Goal: Navigation & Orientation: Find specific page/section

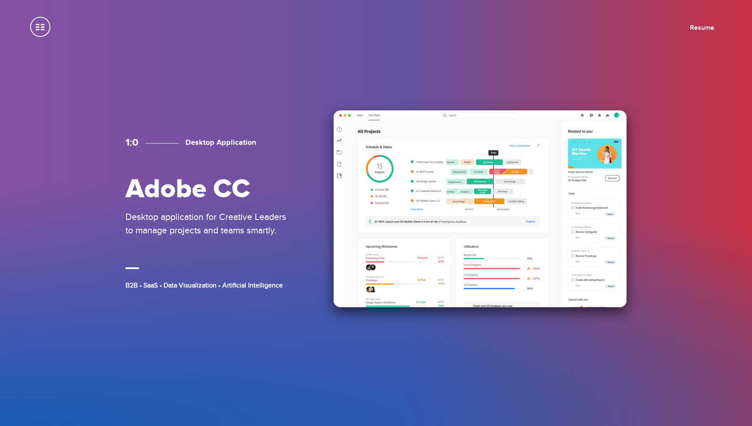
click at [381, 170] on img at bounding box center [480, 208] width 293 height 197
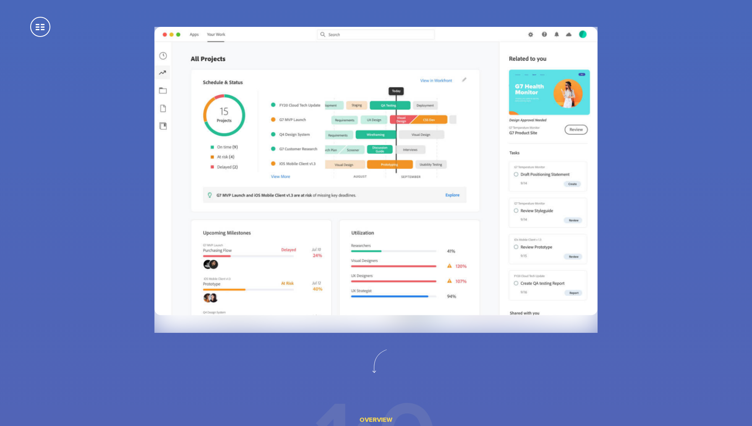
click at [34, 29] on span at bounding box center [40, 27] width 20 height 20
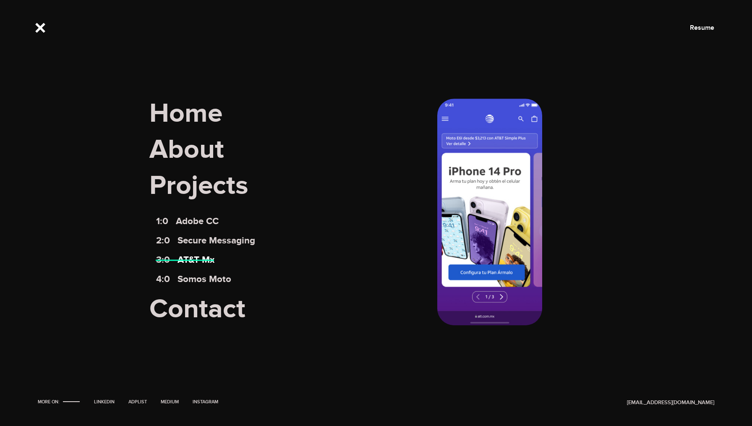
click at [211, 261] on link "3:0 AT&T Mx" at bounding box center [185, 259] width 58 height 11
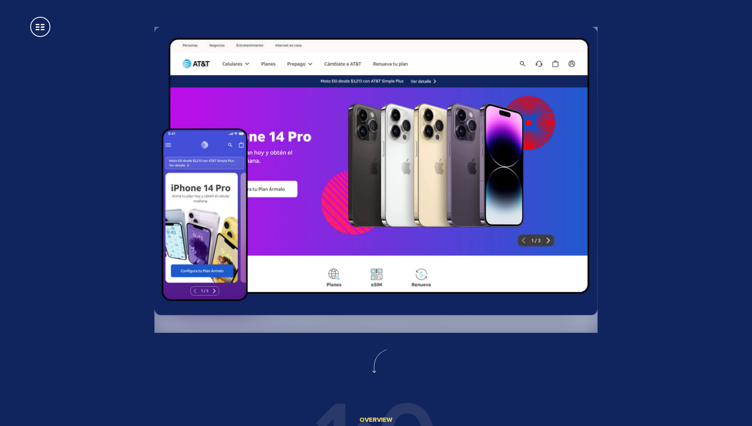
click at [37, 29] on span at bounding box center [40, 27] width 20 height 20
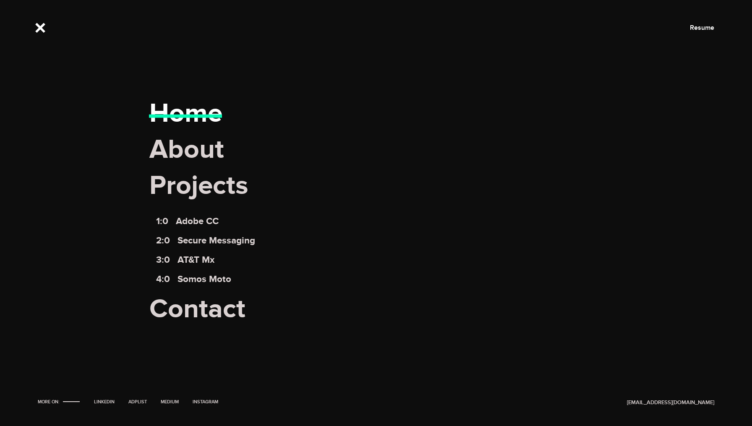
click at [212, 102] on link "Home" at bounding box center [185, 113] width 73 height 33
